Goal: Find specific page/section: Find specific page/section

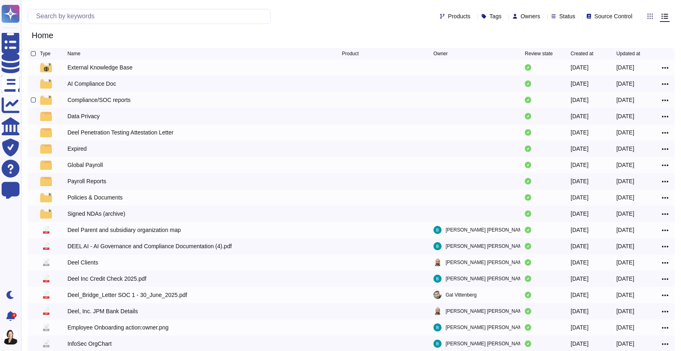
click at [119, 101] on div "Compliance/SOC reports" at bounding box center [98, 100] width 63 height 8
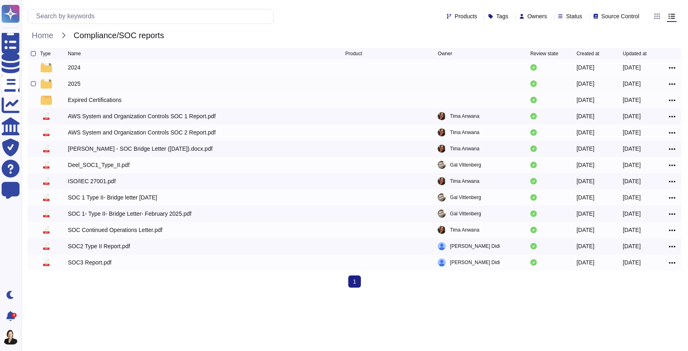
click at [72, 84] on div "2025" at bounding box center [74, 84] width 13 height 8
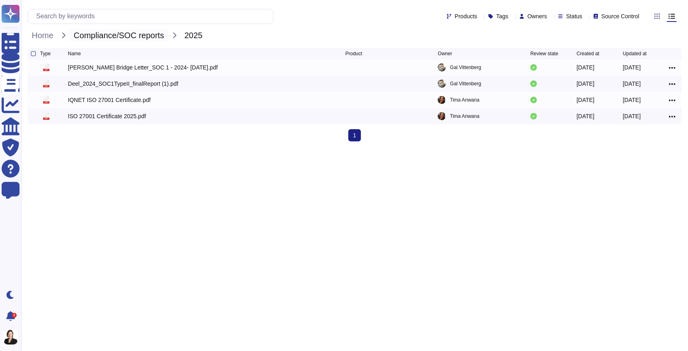
click at [137, 32] on span "Compliance/SOC reports" at bounding box center [118, 35] width 98 height 12
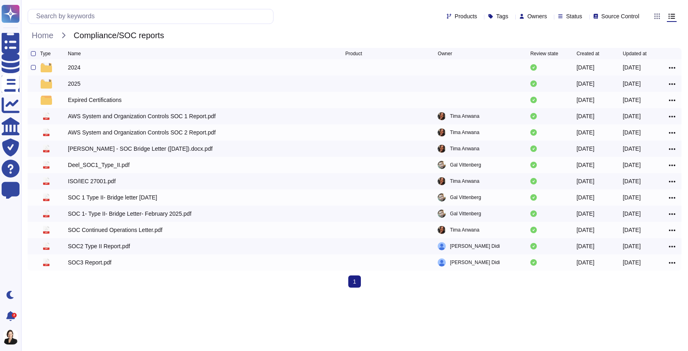
click at [78, 70] on div "2024" at bounding box center [74, 67] width 13 height 8
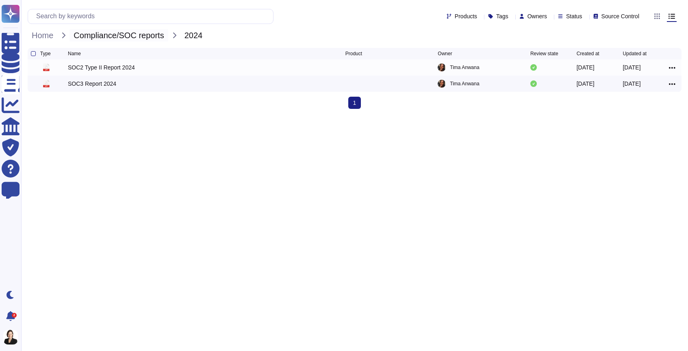
click at [132, 39] on span "Compliance/SOC reports" at bounding box center [118, 35] width 98 height 12
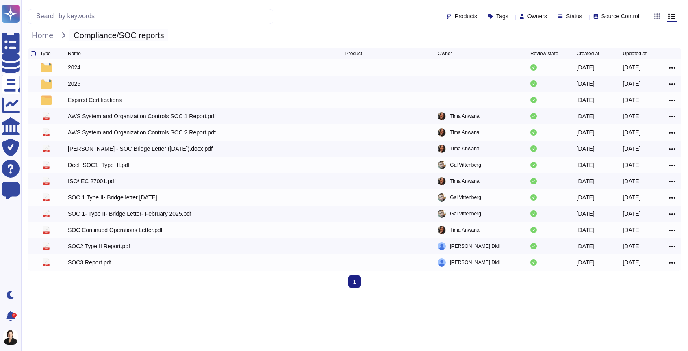
click at [130, 36] on span "Compliance/SOC reports" at bounding box center [118, 35] width 98 height 12
click at [47, 36] on span "Home" at bounding box center [43, 35] width 30 height 12
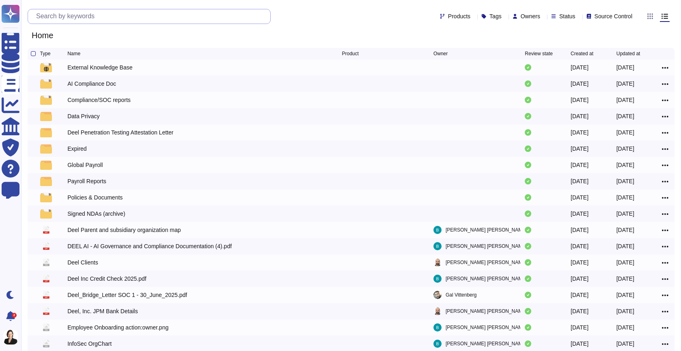
click at [91, 19] on input "text" at bounding box center [151, 16] width 238 height 14
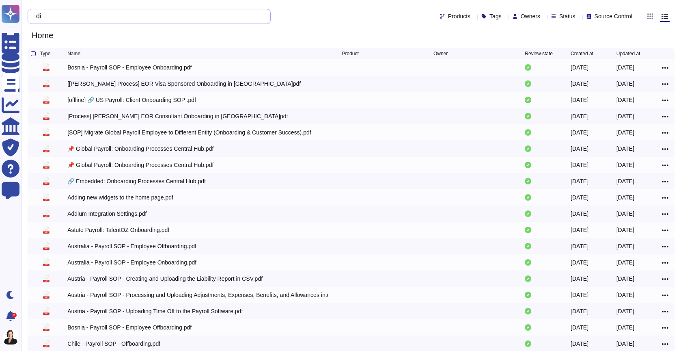
type input "d"
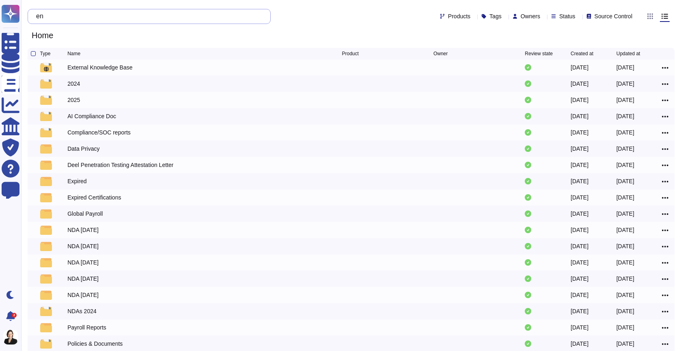
type input "e"
